Goal: Task Accomplishment & Management: Use online tool/utility

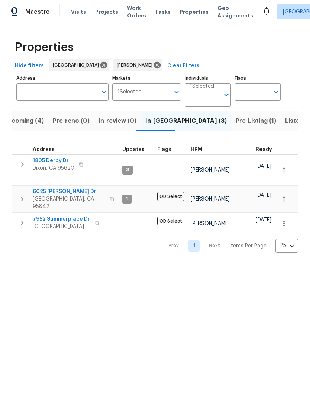
click at [45, 189] on span "6025 [PERSON_NAME] Dr" at bounding box center [69, 191] width 73 height 7
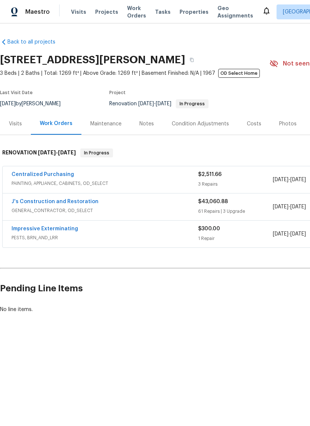
click at [25, 176] on link "Centralized Purchasing" at bounding box center [43, 174] width 62 height 5
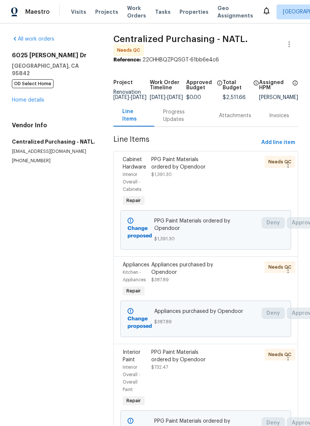
click at [181, 162] on div "PPG Paint Materials ordered by Opendoor" at bounding box center [184, 163] width 67 height 15
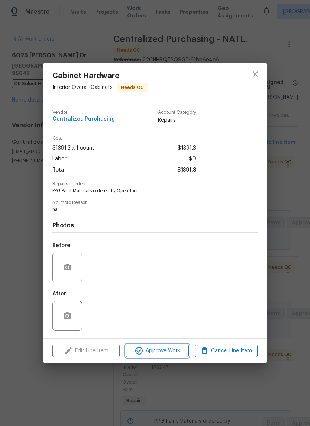
click at [169, 355] on span "Approve Work" at bounding box center [157, 350] width 58 height 9
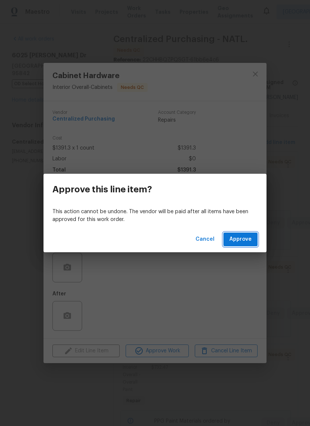
click at [246, 241] on span "Approve" at bounding box center [240, 239] width 22 height 9
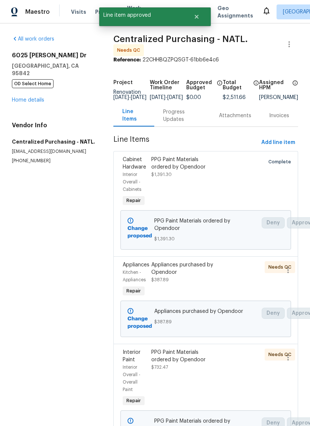
click at [188, 267] on div "Appliances purchased by Opendoor" at bounding box center [184, 268] width 67 height 15
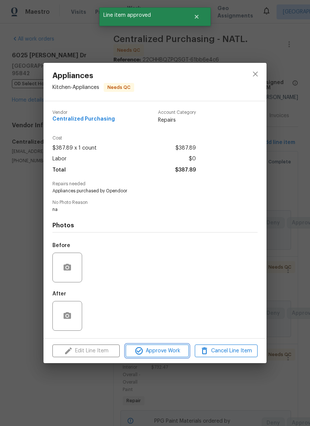
click at [170, 355] on span "Approve Work" at bounding box center [157, 350] width 58 height 9
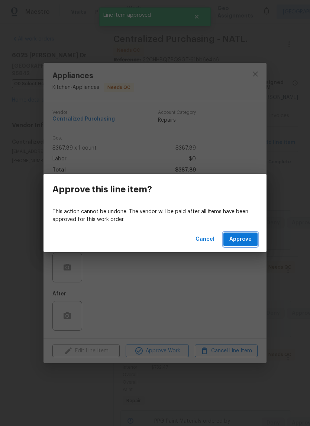
click at [246, 237] on span "Approve" at bounding box center [240, 239] width 22 height 9
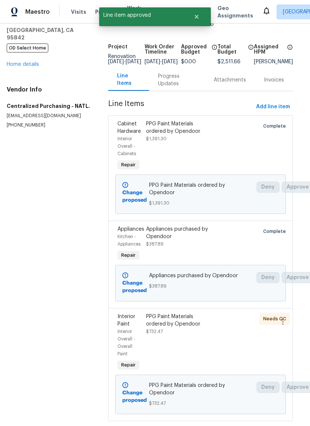
scroll to position [35, 5]
click at [175, 327] on div "PPG Paint Materials ordered by Opendoor" at bounding box center [179, 320] width 67 height 15
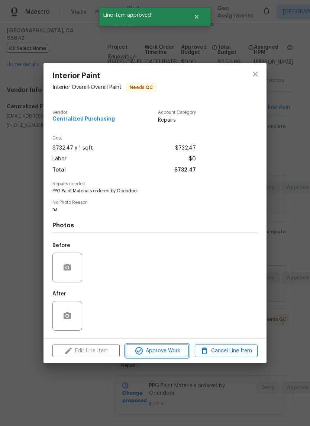
click at [174, 353] on span "Approve Work" at bounding box center [157, 350] width 58 height 9
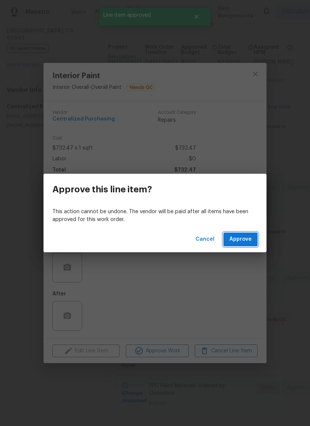
click at [251, 240] on span "Approve" at bounding box center [240, 239] width 22 height 9
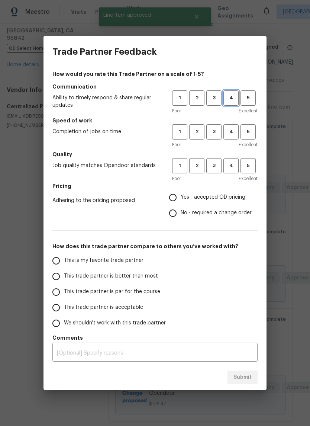
click at [234, 96] on span "4" at bounding box center [231, 98] width 14 height 9
click at [229, 172] on button "4" at bounding box center [230, 165] width 15 height 15
click at [176, 201] on input "Yes - accepted OD pricing" at bounding box center [173, 198] width 16 height 16
radio input "true"
click at [231, 135] on span "4" at bounding box center [231, 132] width 14 height 9
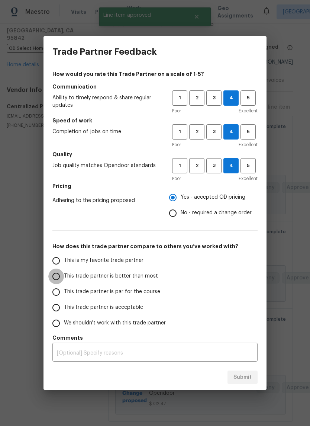
click at [49, 276] on input "This trade partner is better than most" at bounding box center [56, 276] width 16 height 16
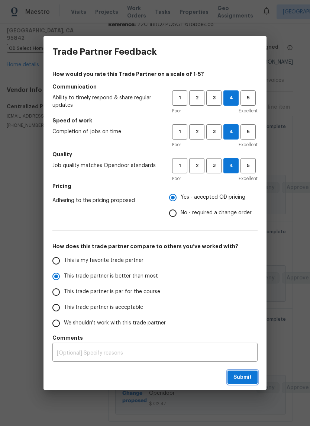
click at [248, 373] on span "Submit" at bounding box center [243, 377] width 18 height 9
radio input "true"
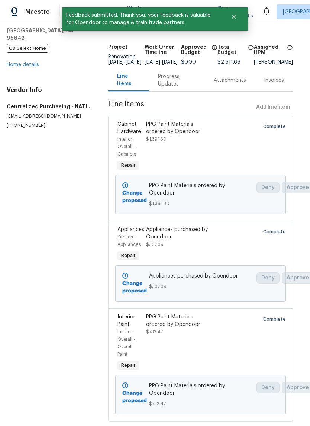
click at [23, 62] on link "Home details" at bounding box center [23, 64] width 32 height 5
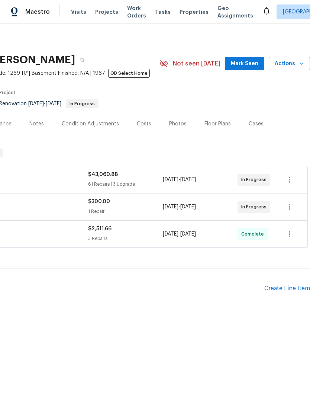
scroll to position [0, 110]
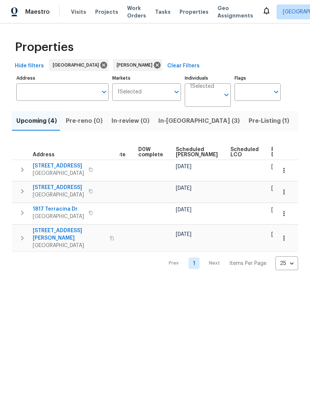
scroll to position [0, 186]
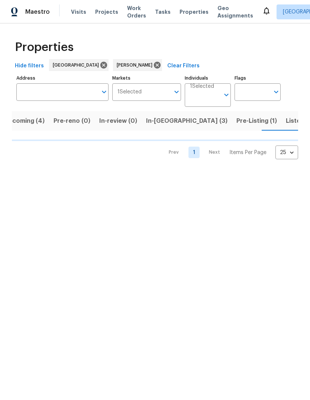
scroll to position [0, 13]
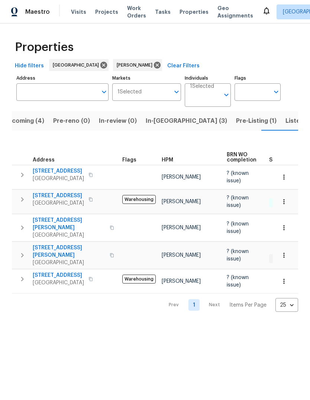
click at [48, 170] on span "506 Quail Walk Way" at bounding box center [58, 170] width 51 height 7
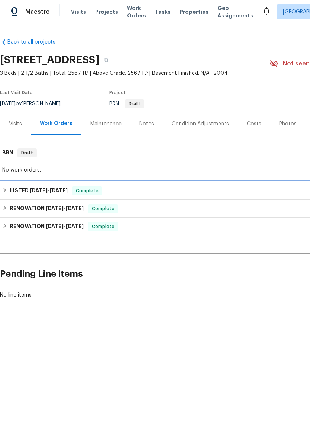
click at [59, 185] on div "LISTED [DATE] - [DATE] Complete" at bounding box center [210, 191] width 420 height 18
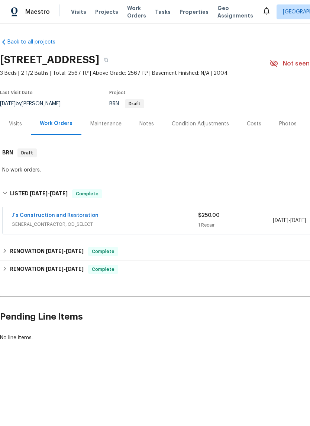
click at [40, 216] on link "J's Construction and Restoration" at bounding box center [55, 215] width 87 height 5
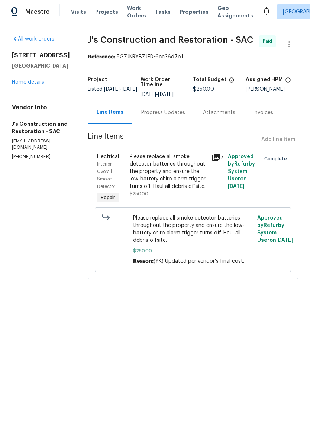
click at [26, 84] on link "Home details" at bounding box center [28, 82] width 32 height 5
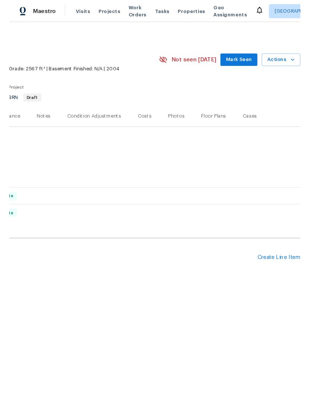
scroll to position [0, 110]
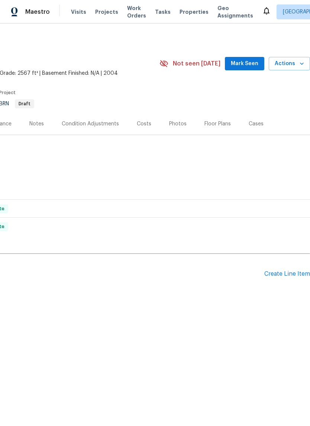
click at [289, 274] on div "Create Line Item" at bounding box center [287, 273] width 46 height 7
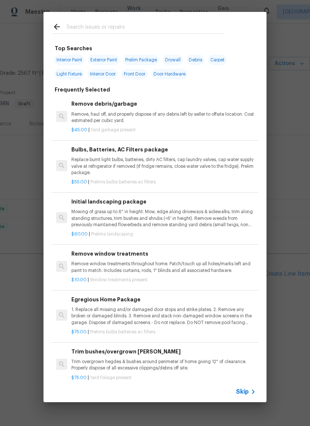
click at [95, 25] on input "text" at bounding box center [146, 27] width 158 height 11
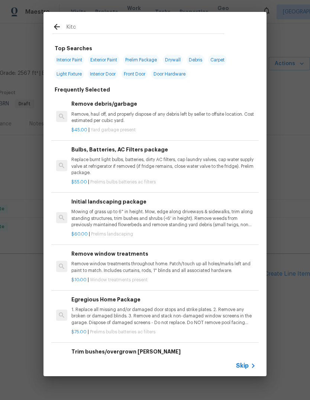
type input "Kitch"
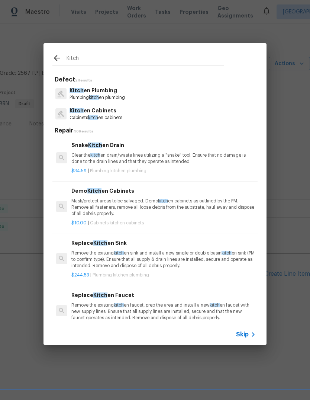
click at [120, 110] on p "Kitch en Cabinets" at bounding box center [96, 111] width 53 height 8
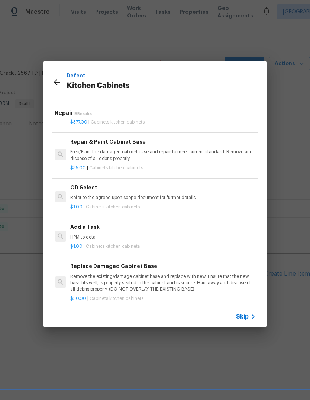
scroll to position [714, 1]
click at [110, 234] on p "HPM to detail" at bounding box center [162, 237] width 184 height 6
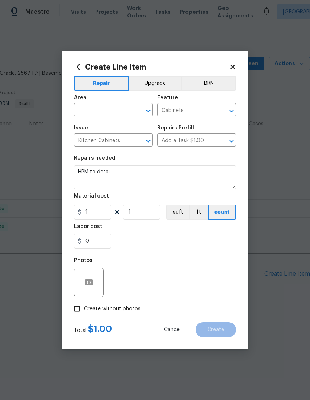
click at [116, 105] on input "text" at bounding box center [103, 111] width 58 height 12
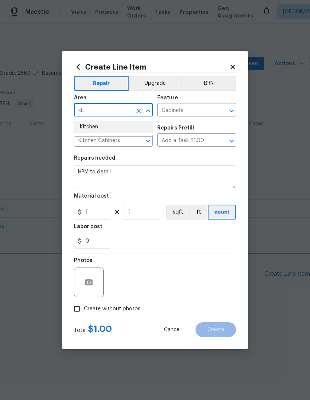
click at [107, 128] on li "Kitchen" at bounding box center [113, 127] width 79 height 12
type input "Kitchen"
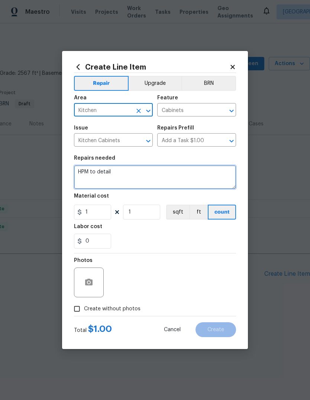
click at [128, 170] on textarea "HPM to detail" at bounding box center [155, 177] width 162 height 24
type textarea "H"
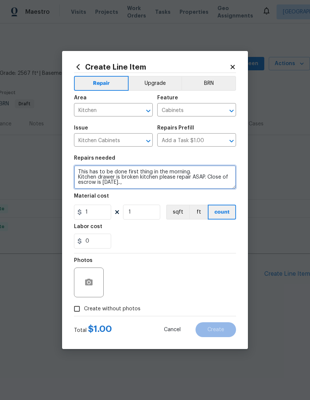
type textarea "This has to be done first thing in the morning. Kitchen drawer is broken kitche…"
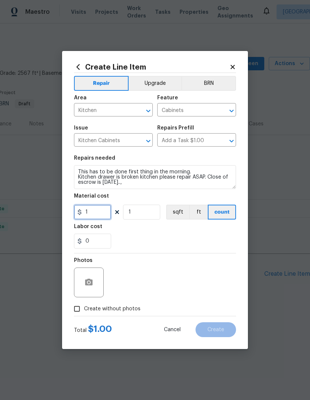
click at [101, 214] on input "1" at bounding box center [92, 212] width 37 height 15
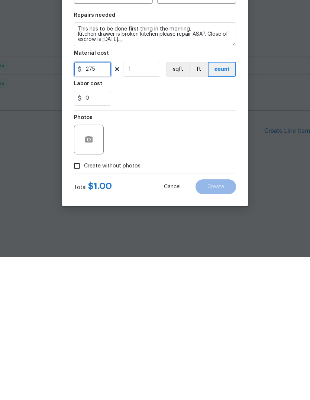
type input "275"
click at [91, 278] on icon "button" at bounding box center [88, 282] width 9 height 9
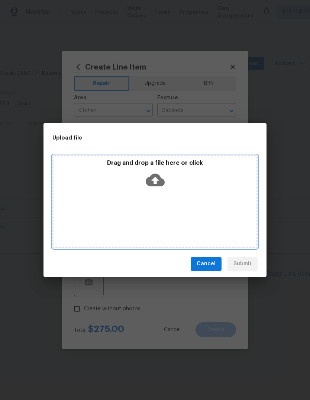
click at [211, 189] on div "Drag and drop a file here or click" at bounding box center [155, 175] width 203 height 32
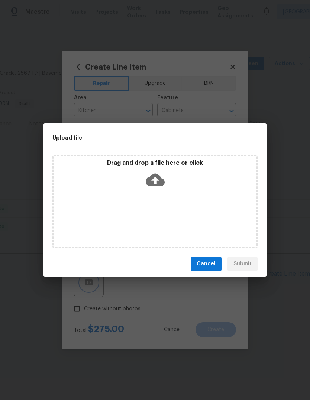
click at [282, 199] on div "Upload file Drag and drop a file here or click Cancel Submit" at bounding box center [155, 200] width 310 height 400
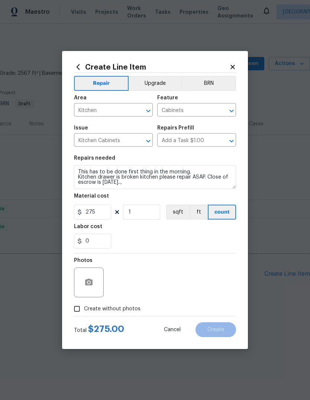
click at [78, 307] on input "Create without photos" at bounding box center [77, 309] width 14 height 14
checkbox input "true"
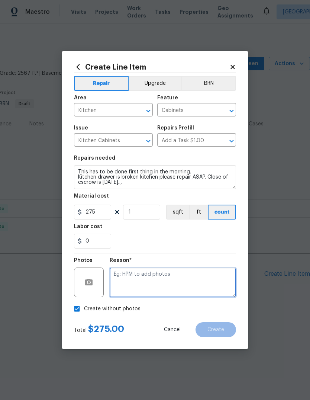
click at [142, 283] on textarea at bounding box center [173, 282] width 126 height 30
type textarea "Not a property."
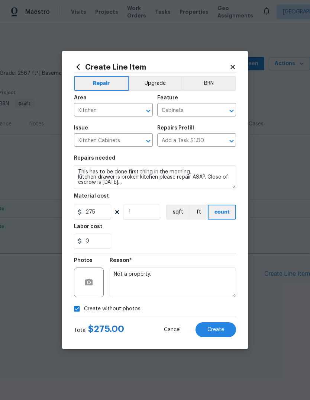
click at [223, 332] on span "Create" at bounding box center [215, 330] width 17 height 6
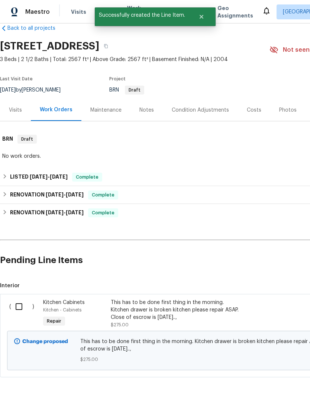
scroll to position [14, 0]
click at [16, 307] on input "checkbox" at bounding box center [21, 307] width 21 height 16
checkbox input "true"
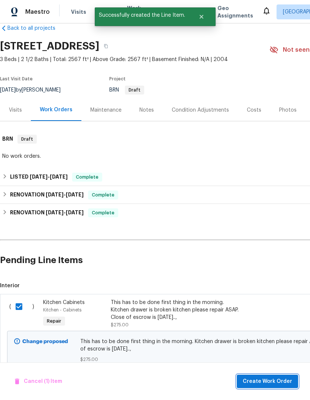
click at [276, 376] on button "Create Work Order" at bounding box center [267, 381] width 61 height 14
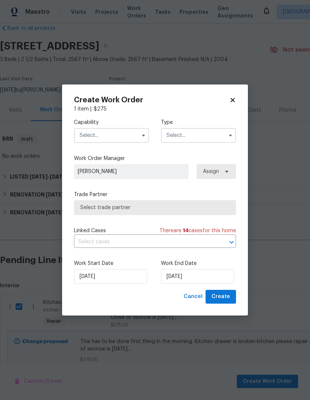
click at [122, 139] on input "text" at bounding box center [111, 135] width 75 height 15
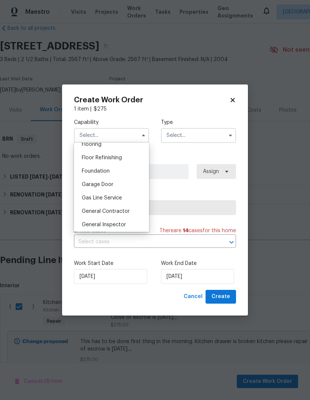
scroll to position [296, 0]
click at [125, 214] on div "General Contractor" at bounding box center [111, 210] width 71 height 13
type input "General Contractor"
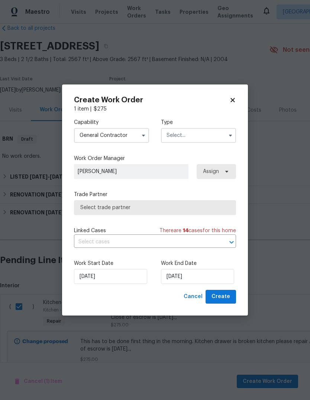
click at [212, 141] on input "text" at bounding box center [198, 135] width 75 height 15
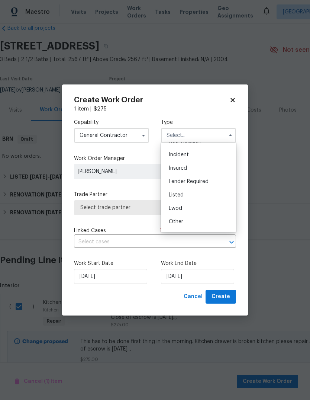
scroll to position [27, 0]
click at [205, 197] on div "Listed" at bounding box center [198, 190] width 71 height 13
type input "Listed"
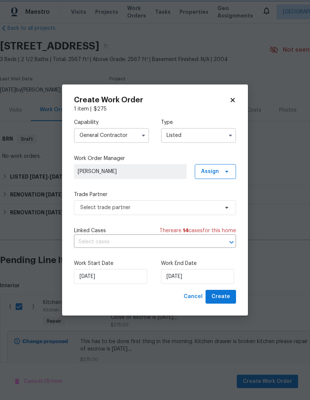
scroll to position [0, 0]
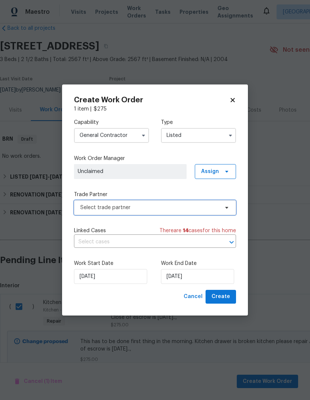
click at [206, 210] on span "Select trade partner" at bounding box center [149, 207] width 139 height 7
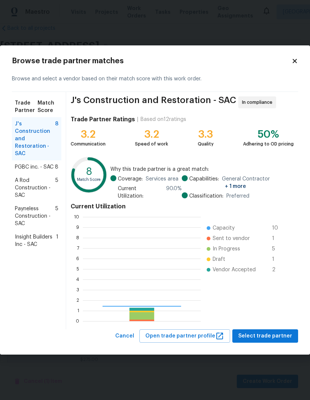
scroll to position [104, 118]
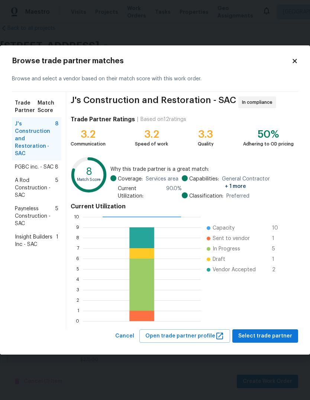
click at [23, 233] on span "Insight Builders Inc - SAC" at bounding box center [35, 240] width 41 height 15
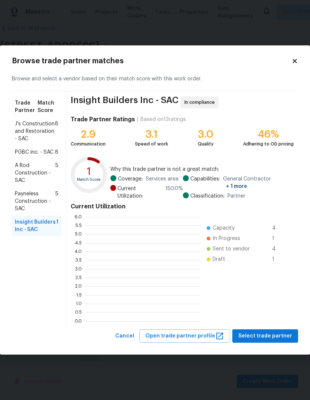
scroll to position [104, 115]
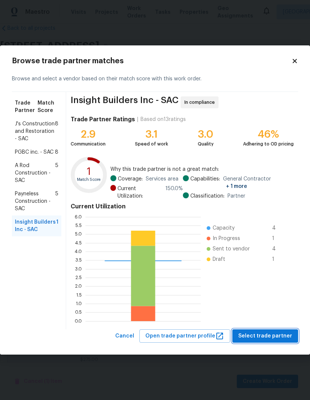
click at [276, 330] on button "Select trade partner" at bounding box center [265, 336] width 66 height 14
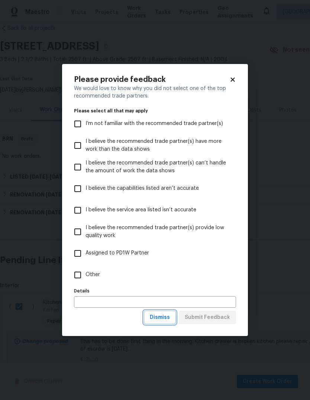
click at [170, 315] on span "Dismiss" at bounding box center [160, 317] width 20 height 9
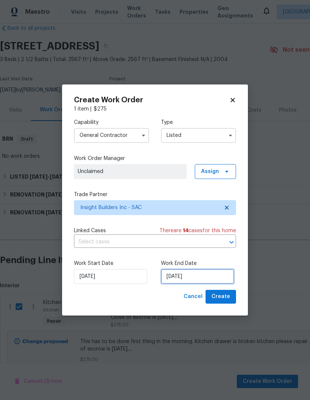
click at [207, 279] on input "9/9/2025" at bounding box center [197, 276] width 73 height 15
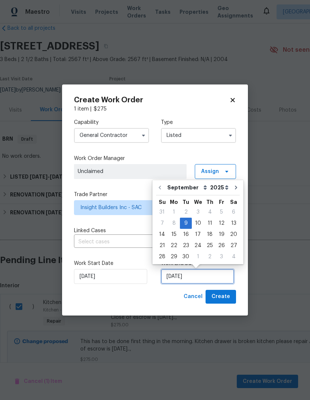
scroll to position [6, 0]
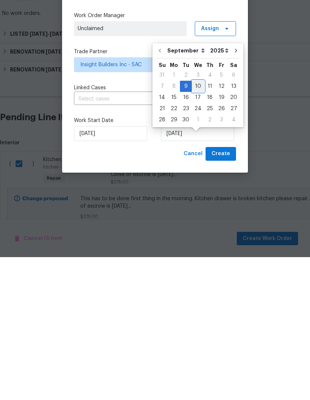
click at [196, 224] on div "10" at bounding box center [198, 229] width 12 height 10
type input "9/10/2025"
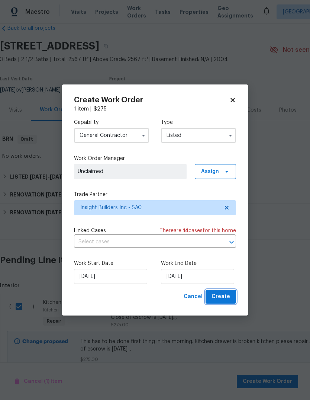
click at [227, 297] on span "Create" at bounding box center [221, 296] width 19 height 9
checkbox input "false"
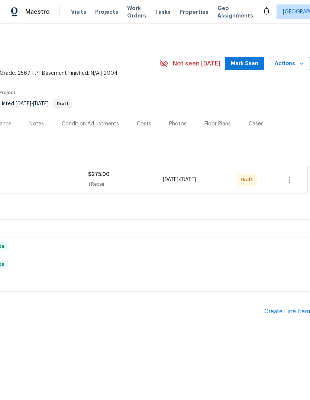
scroll to position [0, 110]
click at [293, 179] on icon "button" at bounding box center [289, 179] width 9 height 9
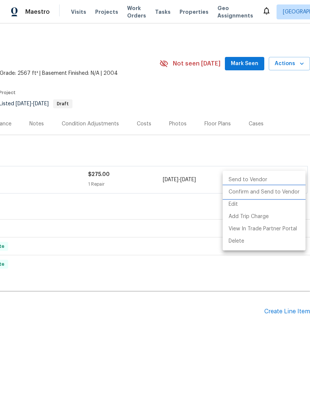
click at [285, 195] on li "Confirm and Send to Vendor" at bounding box center [264, 192] width 83 height 12
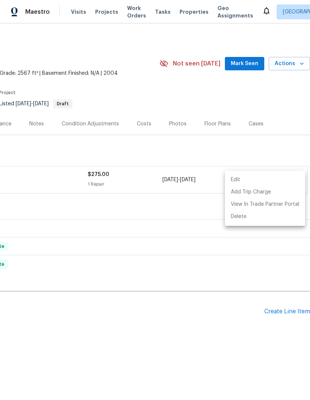
click at [234, 309] on div at bounding box center [155, 200] width 310 height 400
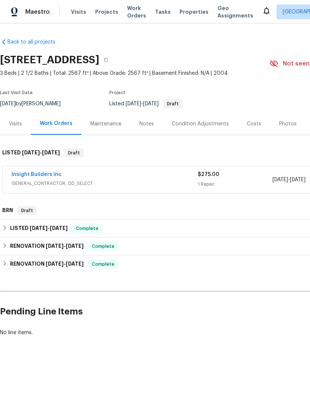
scroll to position [0, 0]
